Goal: Navigation & Orientation: Find specific page/section

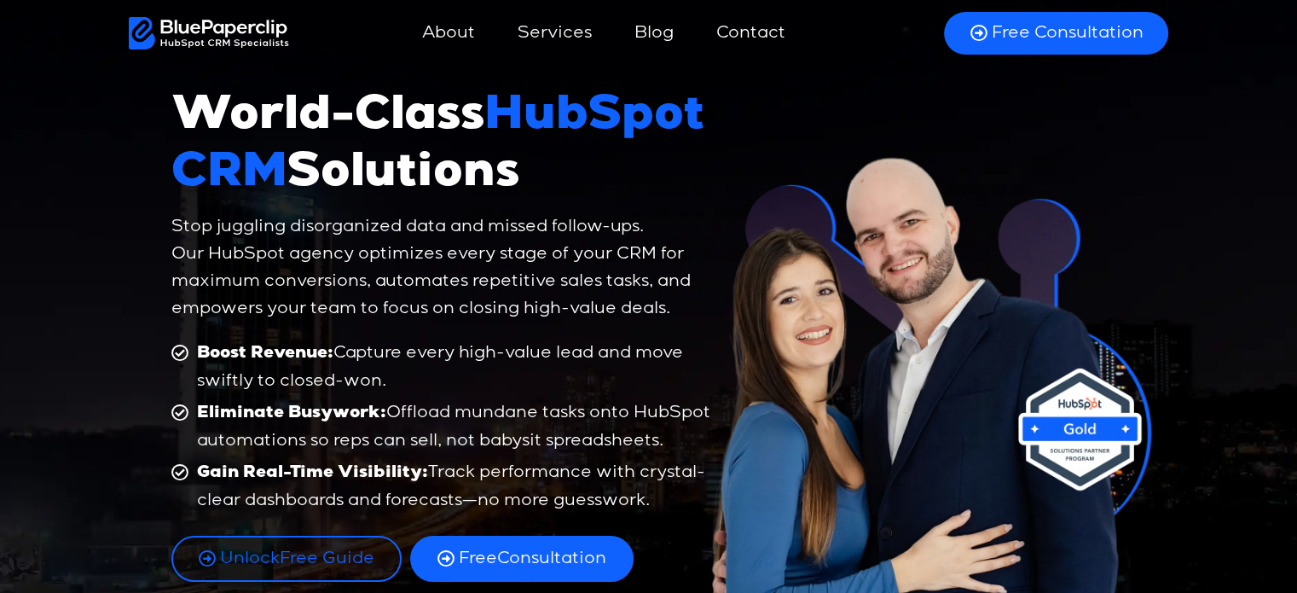
click at [554, 40] on link "Services" at bounding box center [555, 33] width 108 height 41
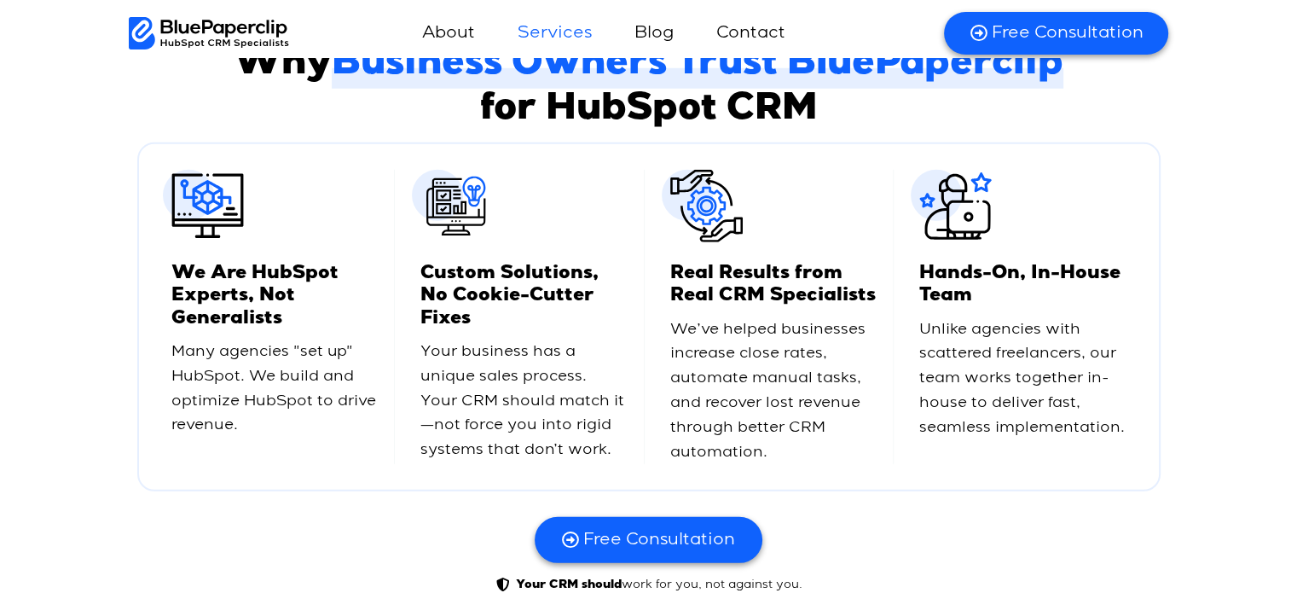
scroll to position [4575, 0]
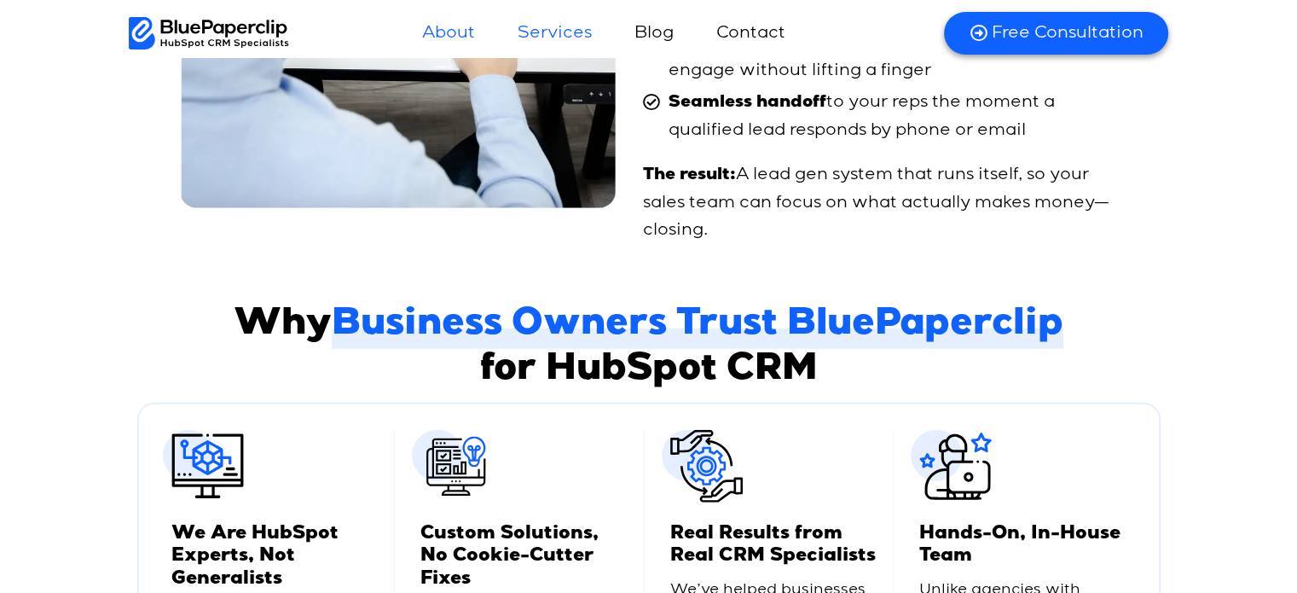
click at [437, 26] on link "About" at bounding box center [448, 33] width 87 height 41
click at [241, 49] on div at bounding box center [209, 33] width 161 height 49
click at [237, 37] on img at bounding box center [209, 33] width 161 height 32
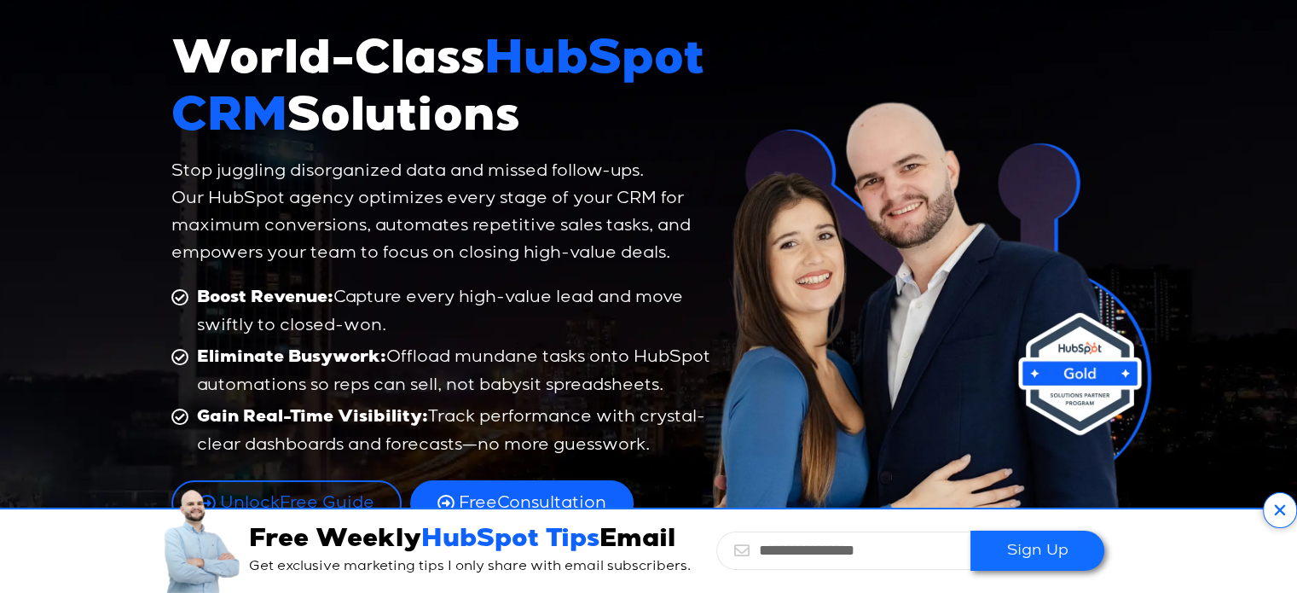
scroll to position [171, 0]
